Goal: Information Seeking & Learning: Learn about a topic

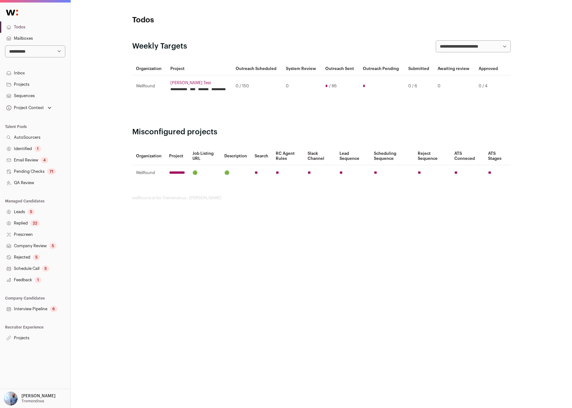
click at [29, 83] on link "Projects" at bounding box center [35, 84] width 70 height 11
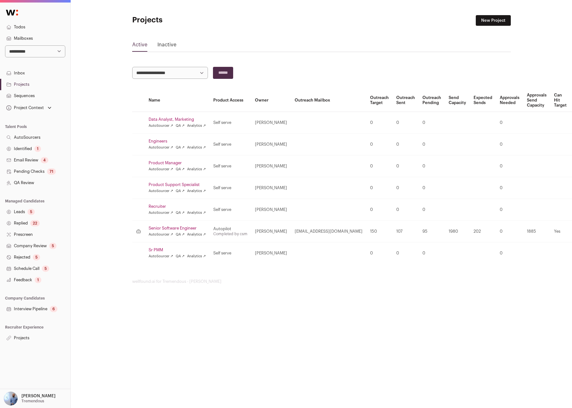
click at [28, 343] on div "**********" at bounding box center [35, 196] width 70 height 386
click at [28, 342] on link "Projects" at bounding box center [35, 337] width 70 height 11
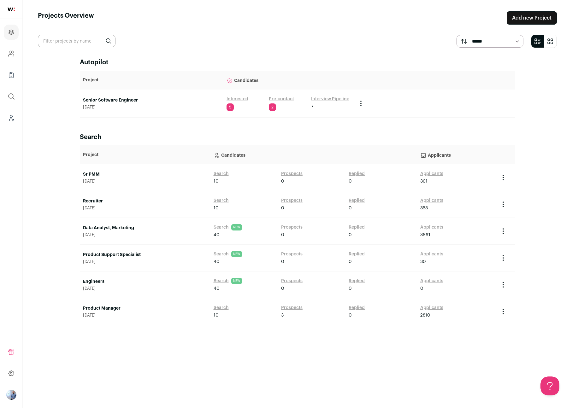
click at [107, 103] on div "Senior Software Engineer August 11, 2025" at bounding box center [151, 103] width 137 height 13
click at [118, 98] on link "Senior Software Engineer" at bounding box center [151, 100] width 137 height 6
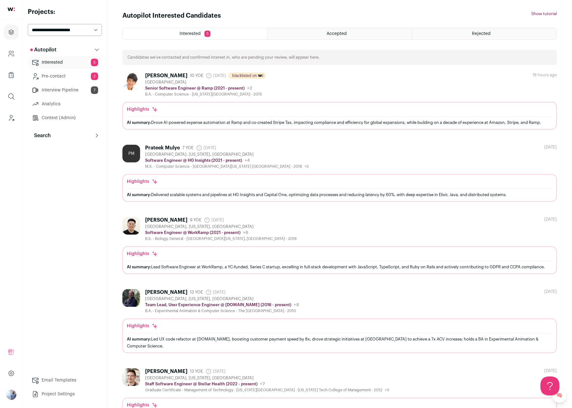
click at [297, 174] on div "Highlights AI summary: Delivered scalable systems and pipelines at HG Insights …" at bounding box center [339, 188] width 434 height 28
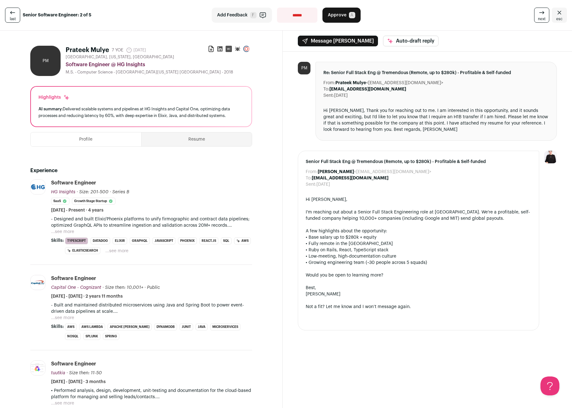
click at [557, 11] on icon "Close" at bounding box center [559, 13] width 8 height 8
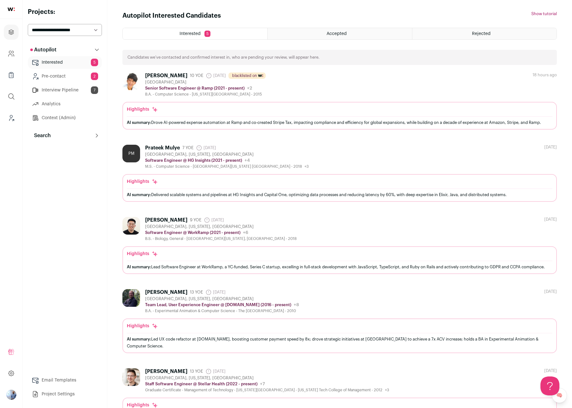
click at [57, 132] on button "Search" at bounding box center [65, 135] width 74 height 13
click at [55, 150] on link "Search" at bounding box center [65, 148] width 74 height 13
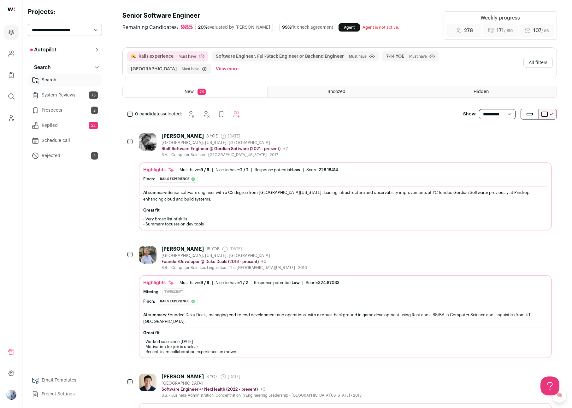
click at [282, 138] on div "[PERSON_NAME] 8 YOE [DATE] Admin only. The last time the profile was scraped. […" at bounding box center [224, 145] width 126 height 24
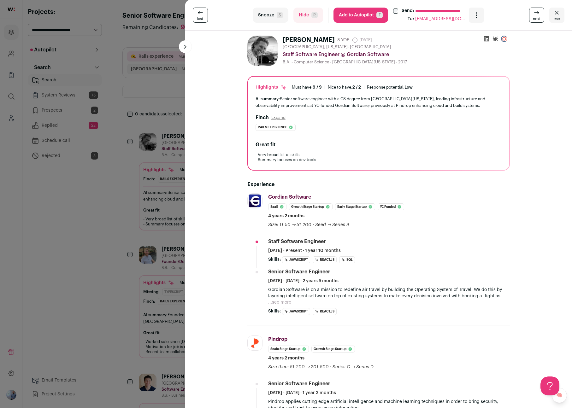
click at [167, 220] on div "**********" at bounding box center [286, 204] width 572 height 408
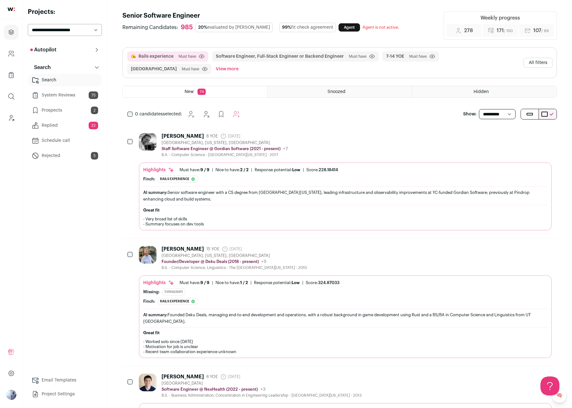
click at [524, 62] on button "All filters" at bounding box center [537, 63] width 29 height 10
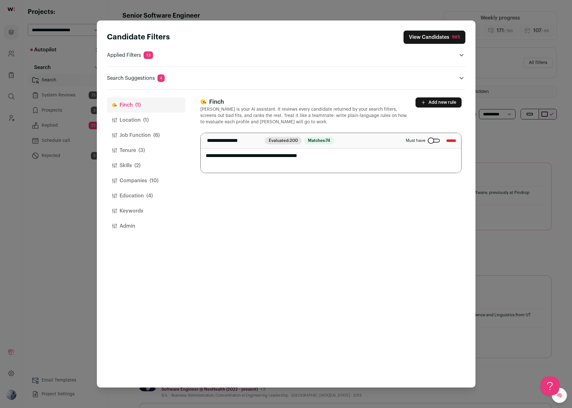
click at [140, 123] on button "Location (1)" at bounding box center [146, 120] width 78 height 15
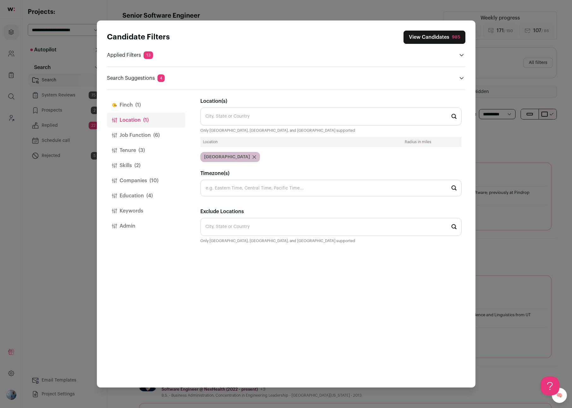
click at [226, 119] on input "Location(s)" at bounding box center [330, 117] width 261 height 18
type input "S"
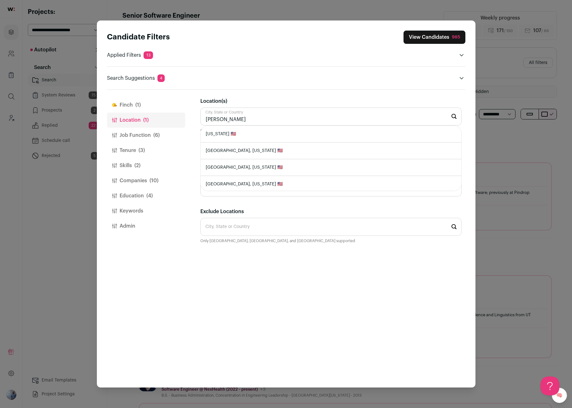
click at [228, 132] on li "[US_STATE] 🇺🇸" at bounding box center [331, 134] width 261 height 17
type input "[US_STATE] 🇺🇸"
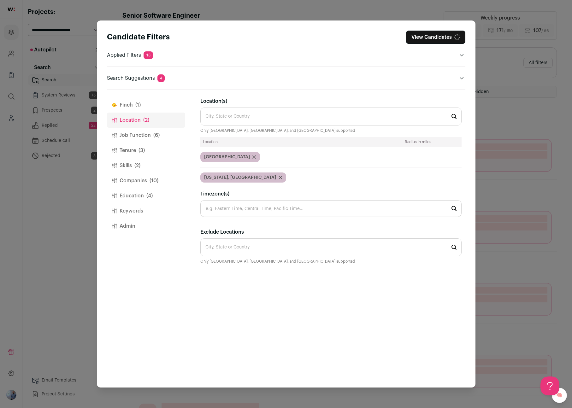
click at [252, 157] on icon "Close modal via background" at bounding box center [254, 157] width 4 height 4
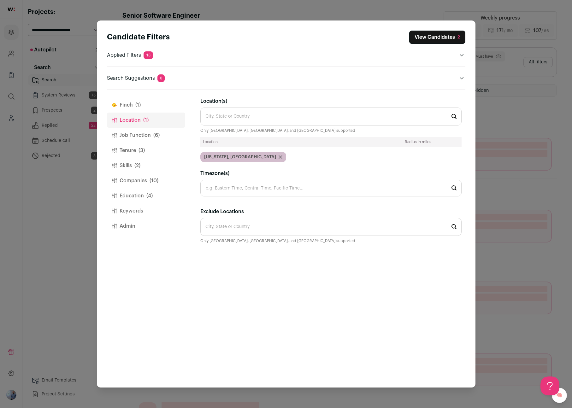
click at [429, 39] on button "View Candidates 2" at bounding box center [437, 37] width 56 height 13
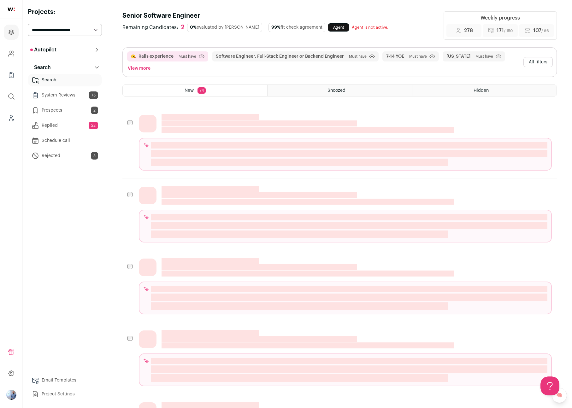
click at [546, 57] on button "All filters" at bounding box center [537, 62] width 29 height 10
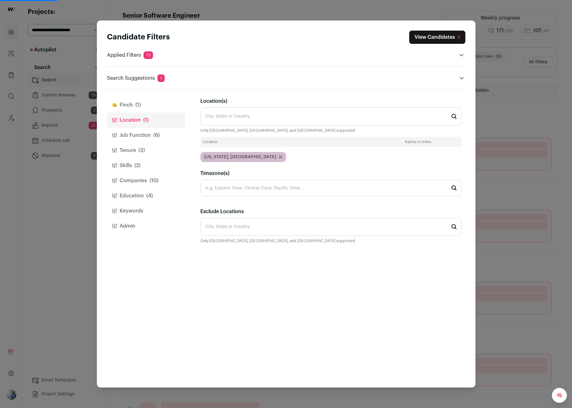
click at [511, 87] on div "Candidate Filters View Candidates 2 Applied Filters 13 Rails experience Must ha…" at bounding box center [286, 204] width 572 height 408
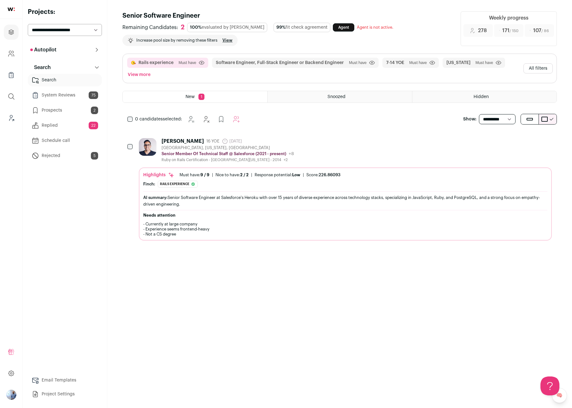
click at [363, 147] on div "[PERSON_NAME] 16 YOE [DATE] Admin only. The last time the profile was scraped. …" at bounding box center [345, 150] width 413 height 24
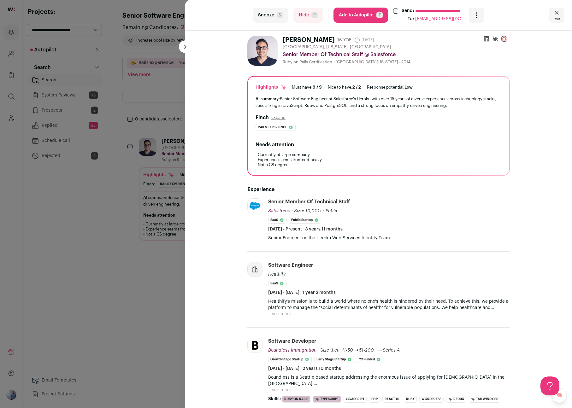
click at [152, 214] on div "**********" at bounding box center [286, 204] width 572 height 408
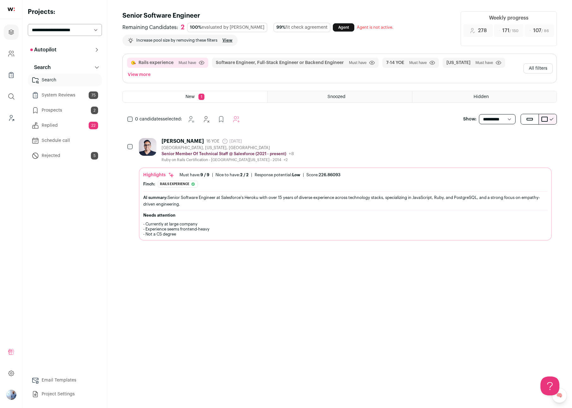
click at [538, 65] on button "All filters" at bounding box center [537, 68] width 29 height 10
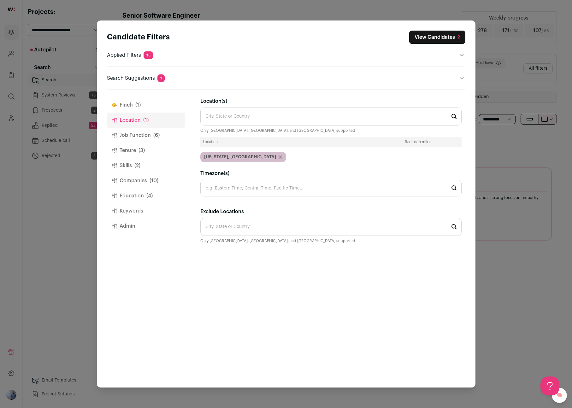
click at [279, 158] on icon "Close modal via background" at bounding box center [280, 156] width 3 height 3
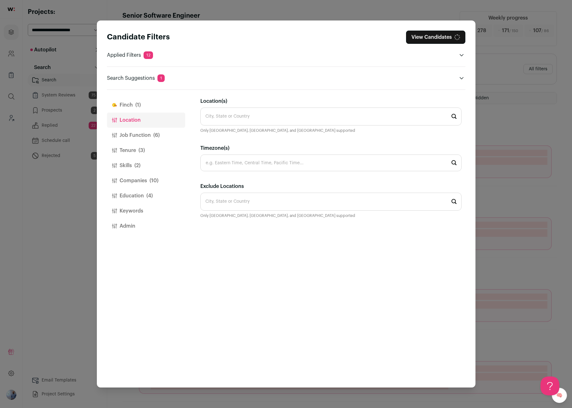
click at [240, 116] on input "Location(s)" at bounding box center [330, 117] width 261 height 18
click at [232, 132] on li "[GEOGRAPHIC_DATA]" at bounding box center [331, 134] width 261 height 17
type input "[GEOGRAPHIC_DATA]"
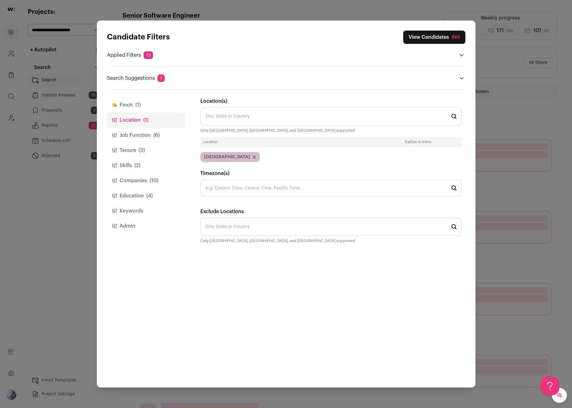
click at [425, 42] on button "View Candidates 983" at bounding box center [434, 37] width 62 height 13
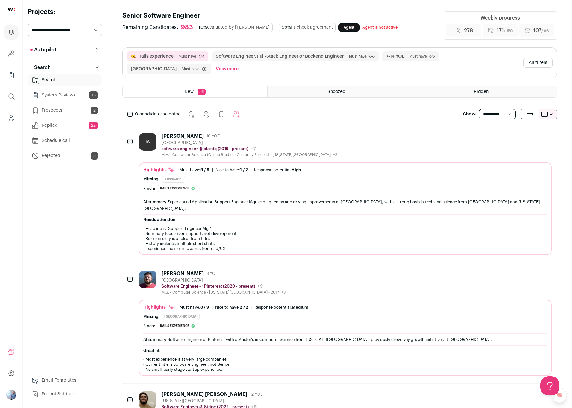
click at [316, 146] on div "software engineer @ plastiq (2019 - present) [GEOGRAPHIC_DATA] Public / Private…" at bounding box center [249, 149] width 176 height 6
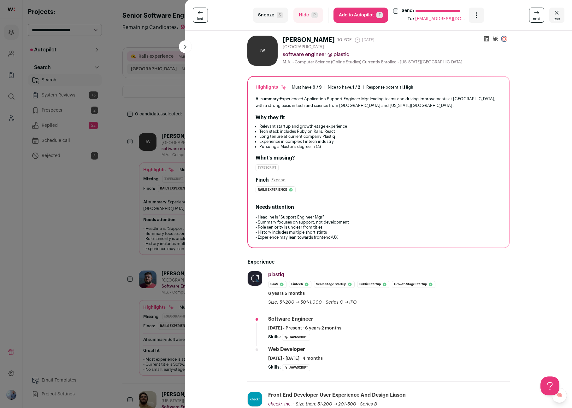
click at [167, 212] on div "**********" at bounding box center [286, 204] width 572 height 408
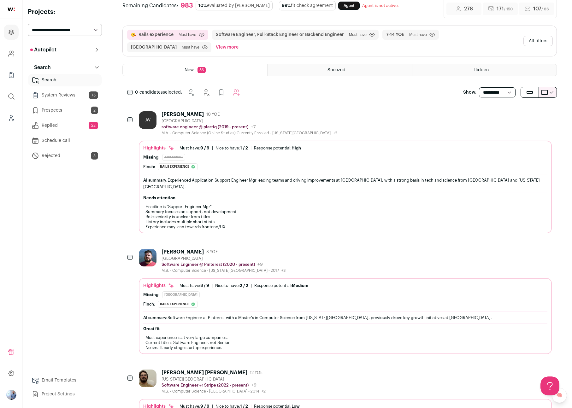
scroll to position [27, 0]
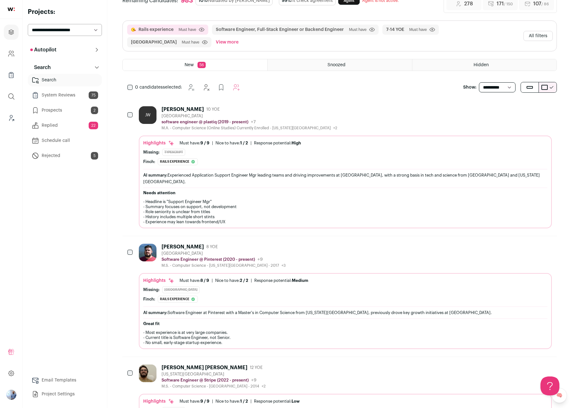
click at [231, 134] on div "[PERSON_NAME] 10 YOE [GEOGRAPHIC_DATA] software engineer @ plastiq (2019 - pres…" at bounding box center [345, 167] width 413 height 122
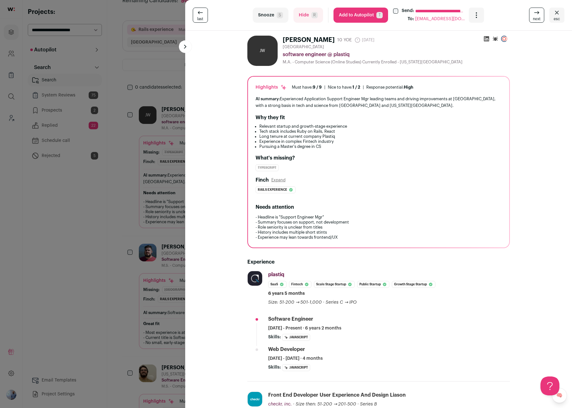
click at [481, 38] on div at bounding box center [495, 40] width 29 height 9
click at [485, 37] on icon at bounding box center [486, 39] width 6 height 6
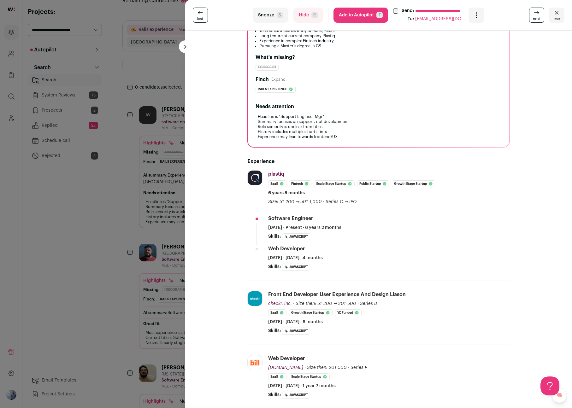
scroll to position [172, 0]
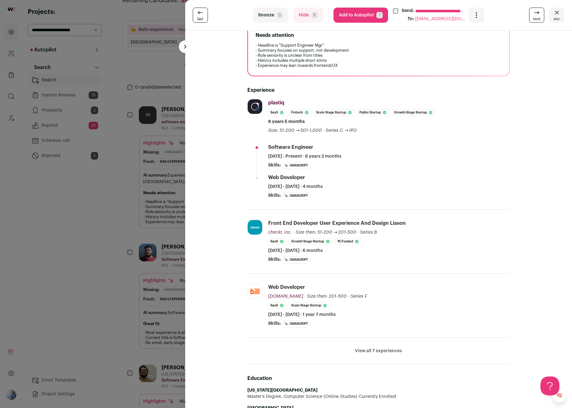
click at [355, 355] on li "View all 7 experiences View less" at bounding box center [378, 351] width 262 height 27
click at [357, 350] on button "View all 7 experiences" at bounding box center [378, 351] width 47 height 6
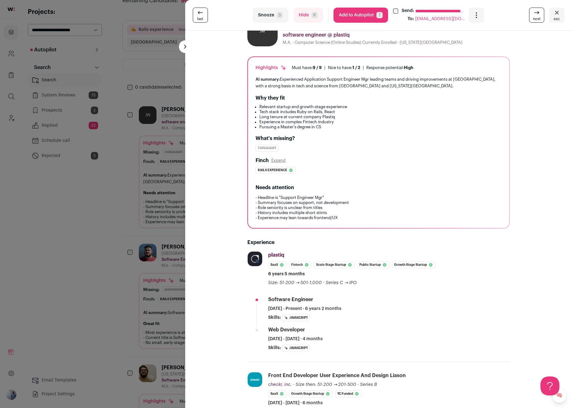
scroll to position [19, 0]
click at [162, 164] on div "**********" at bounding box center [286, 204] width 572 height 408
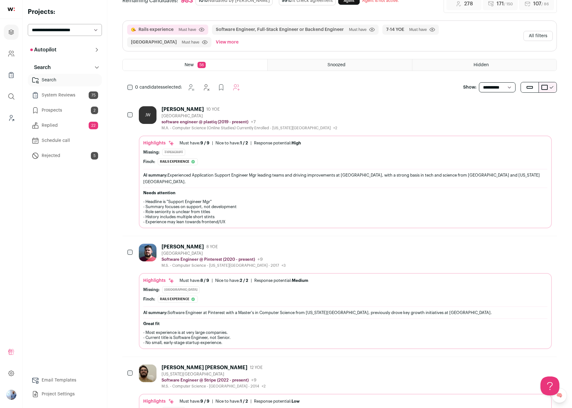
click at [162, 164] on div "Highlights Must have: 9 / 9 How many must haves have been fulfilled? | [GEOGRAP…" at bounding box center [345, 183] width 404 height 87
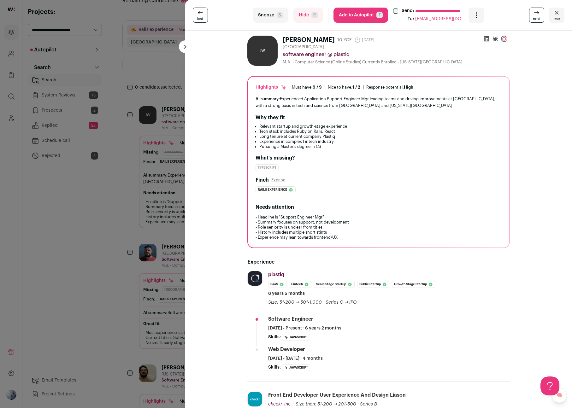
click at [161, 249] on div "**********" at bounding box center [286, 204] width 572 height 408
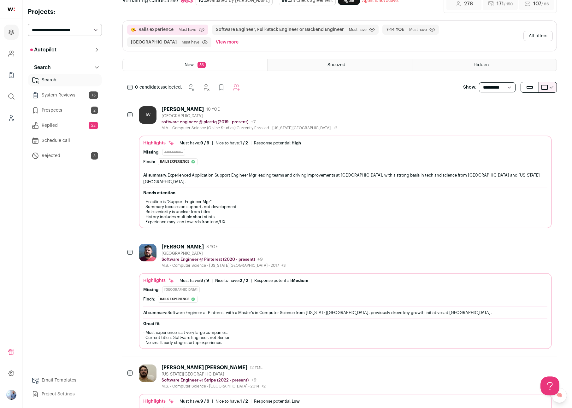
click at [187, 244] on div "[PERSON_NAME]" at bounding box center [182, 247] width 42 height 6
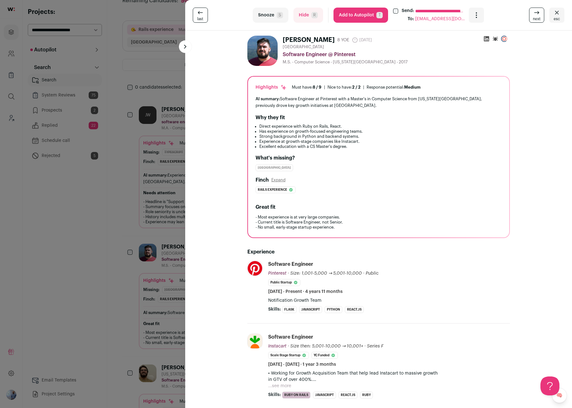
click at [484, 38] on icon at bounding box center [485, 38] width 5 height 5
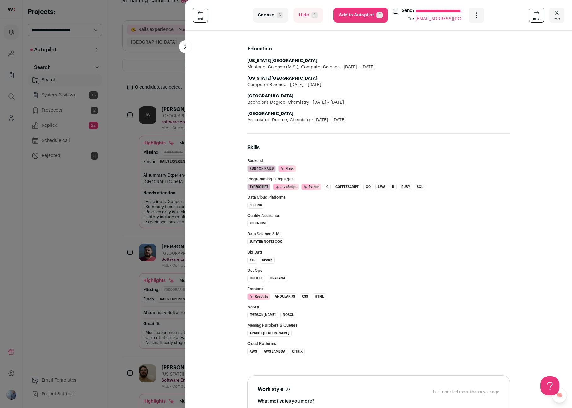
scroll to position [429, 0]
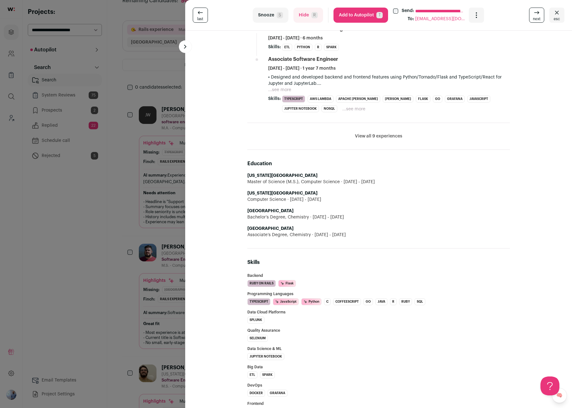
click at [97, 319] on div "**********" at bounding box center [286, 204] width 572 height 408
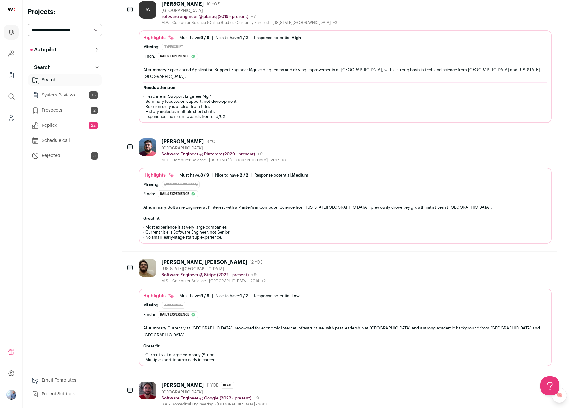
scroll to position [155, 0]
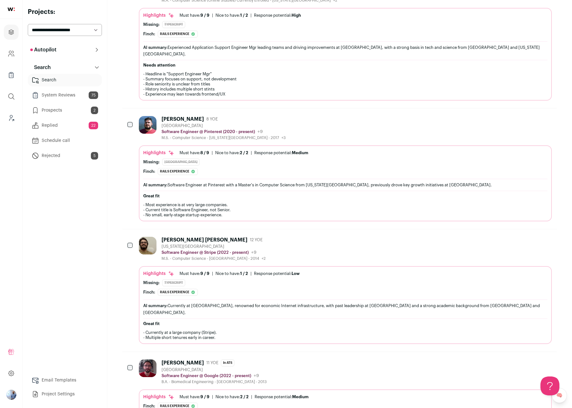
click at [184, 300] on div "AI summary: Currently at Stripe, renowned for economic Internet infrastructure,…" at bounding box center [345, 309] width 404 height 19
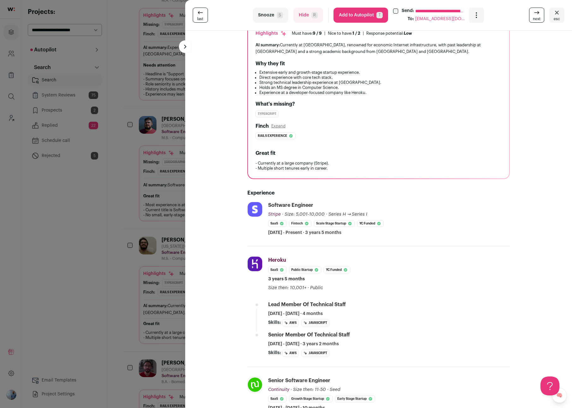
scroll to position [56, 0]
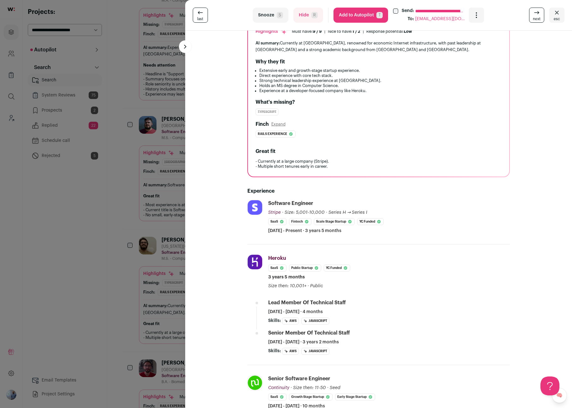
click at [176, 233] on div "**********" at bounding box center [286, 204] width 572 height 408
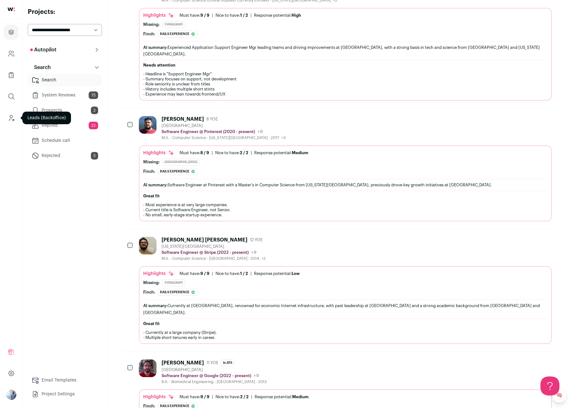
click at [14, 119] on icon "Leads (Backoffice)" at bounding box center [11, 118] width 7 height 8
